Goal: Task Accomplishment & Management: Use online tool/utility

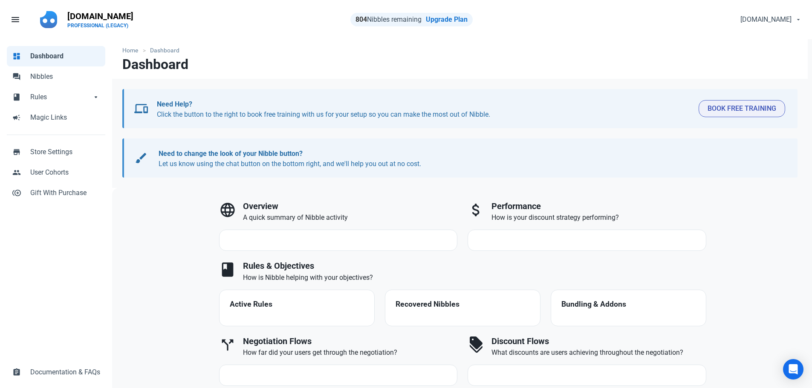
select select "7d"
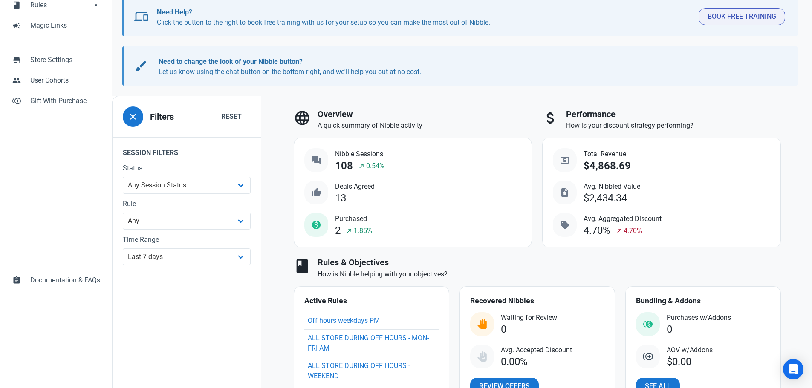
scroll to position [43, 0]
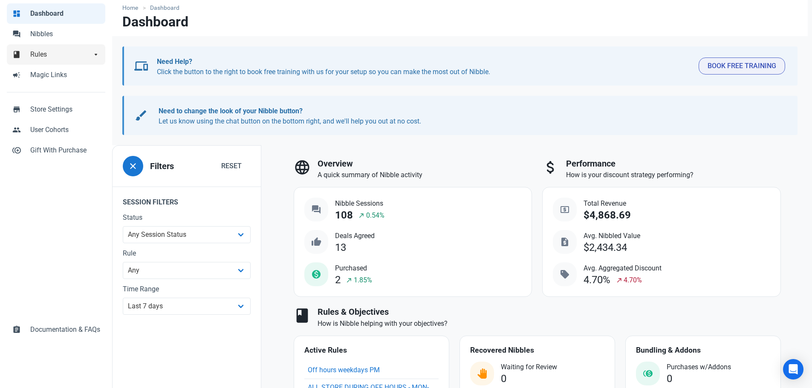
click at [30, 56] on span "Rules" at bounding box center [60, 54] width 61 height 10
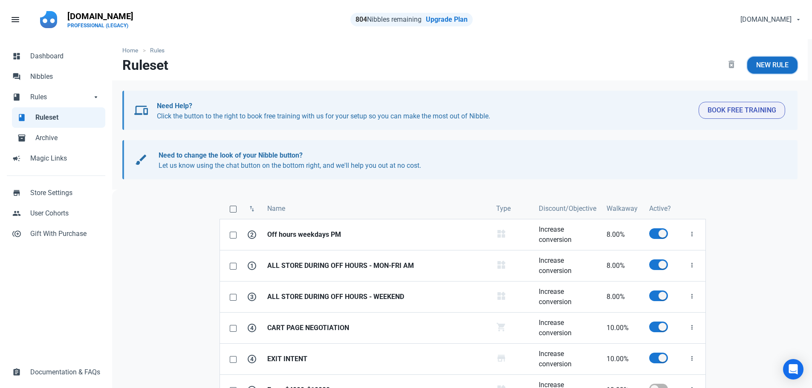
click at [762, 68] on span "New Rule" at bounding box center [772, 65] width 32 height 10
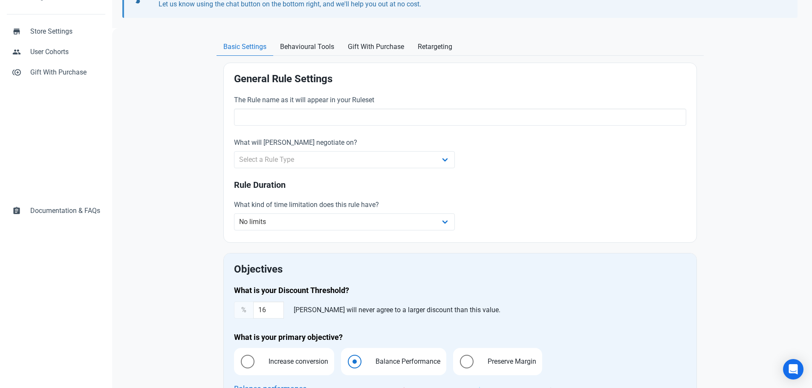
scroll to position [213, 0]
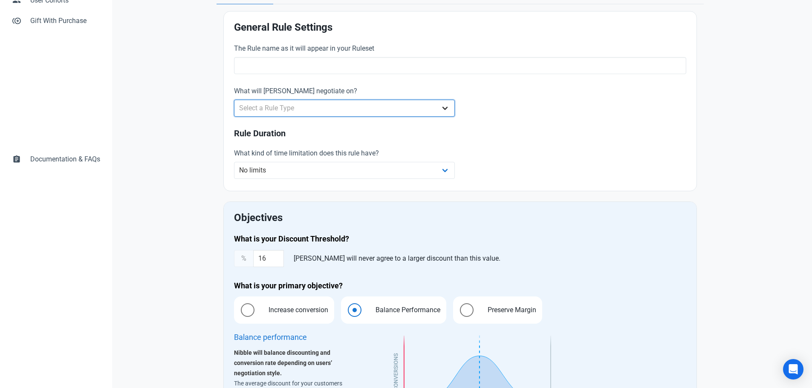
click at [366, 109] on select "Select a Rule Type Whole Store Individual Products Product Categories Cart" at bounding box center [344, 108] width 221 height 17
click at [537, 92] on div "The Rule name as it will appear in your Ruleset What will Nibble negotiate on? …" at bounding box center [460, 112] width 462 height 148
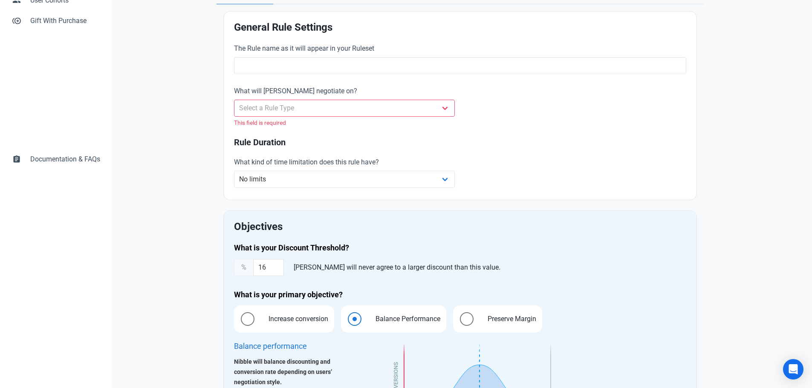
click at [530, 98] on div "The Rule name as it will appear in your Ruleset What will Nibble negotiate on? …" at bounding box center [460, 116] width 462 height 156
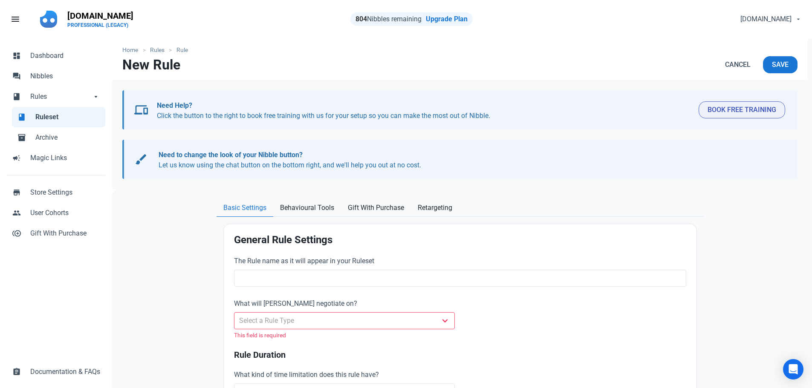
scroll to position [0, 0]
click at [297, 206] on span "Behavioural Tools" at bounding box center [307, 208] width 54 height 10
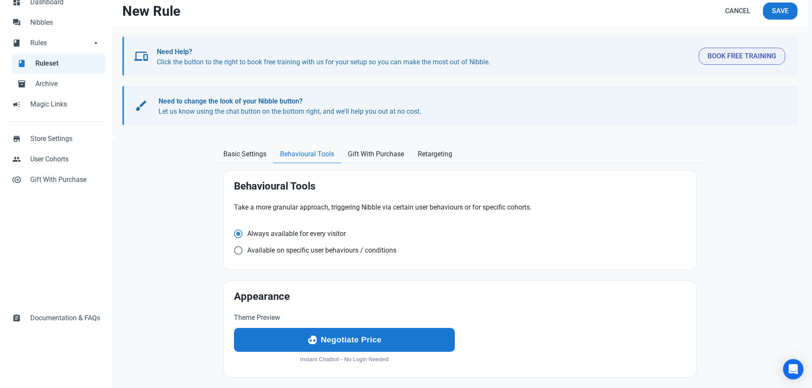
scroll to position [64, 0]
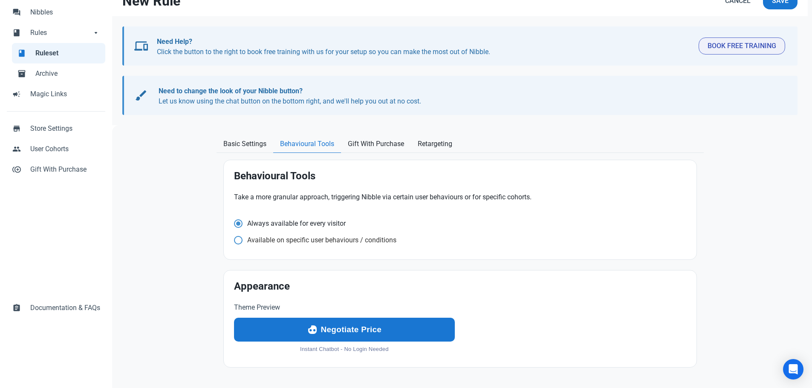
click at [242, 228] on span at bounding box center [238, 223] width 9 height 9
click at [240, 226] on input "Available on specific user behaviours / conditions" at bounding box center [237, 224] width 6 height 6
radio input "true"
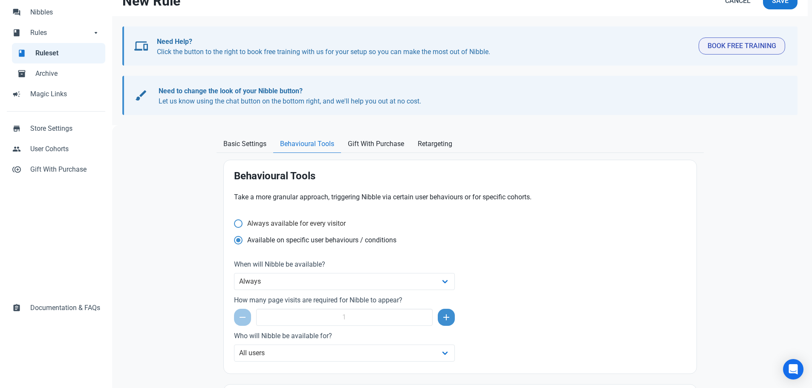
click at [236, 225] on span at bounding box center [238, 223] width 9 height 9
click at [236, 225] on input "Always available for every visitor" at bounding box center [237, 224] width 6 height 6
radio input "true"
radio input "false"
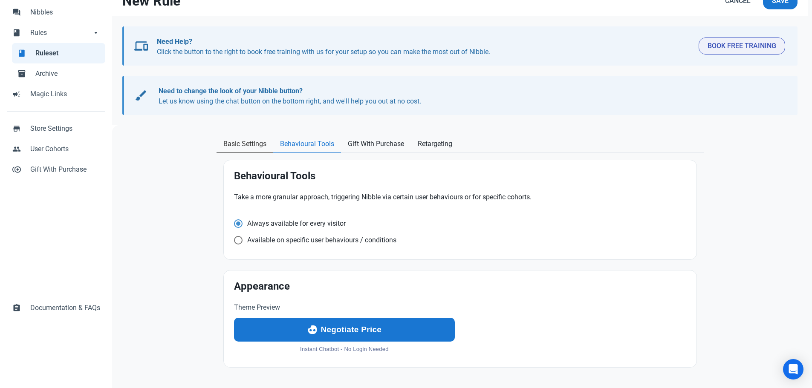
click at [243, 141] on span "Basic Settings" at bounding box center [244, 144] width 43 height 10
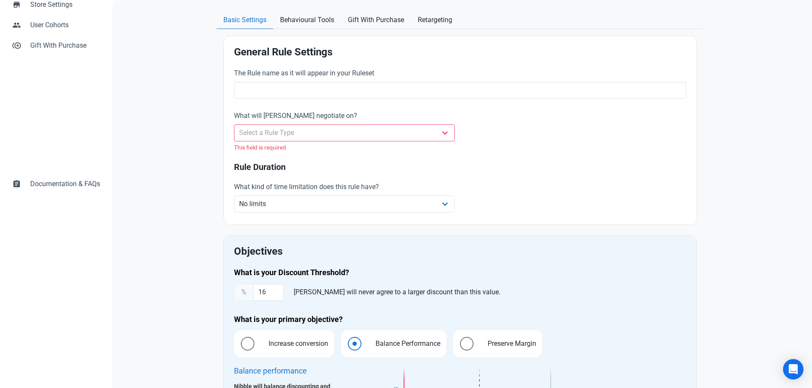
scroll to position [107, 0]
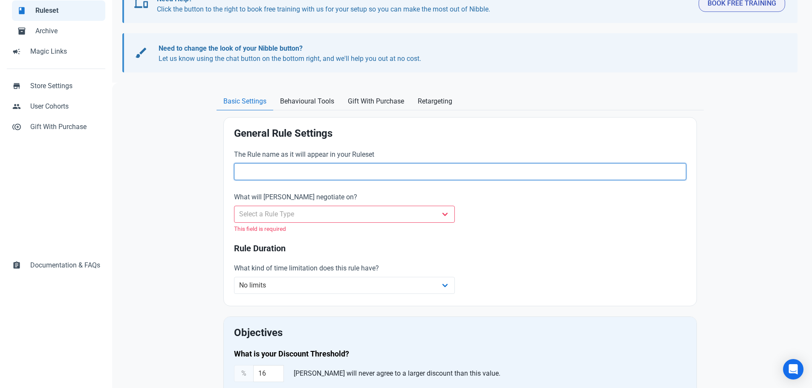
click at [291, 179] on input "text" at bounding box center [460, 171] width 452 height 17
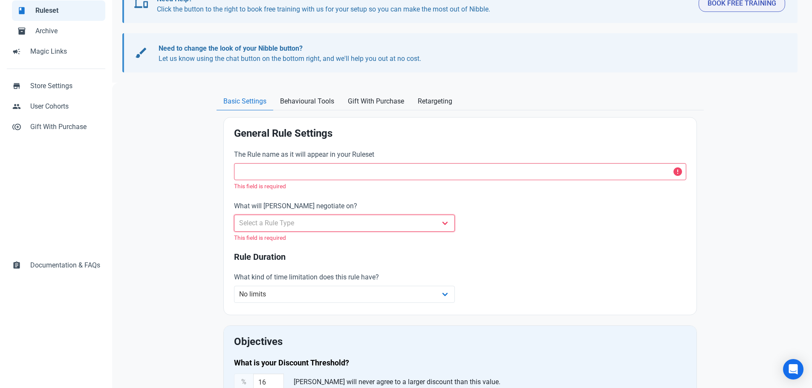
click at [295, 211] on div "What will [PERSON_NAME] negotiate on? Select a Rule Type Whole Store Individual…" at bounding box center [344, 221] width 221 height 41
